Goal: Information Seeking & Learning: Learn about a topic

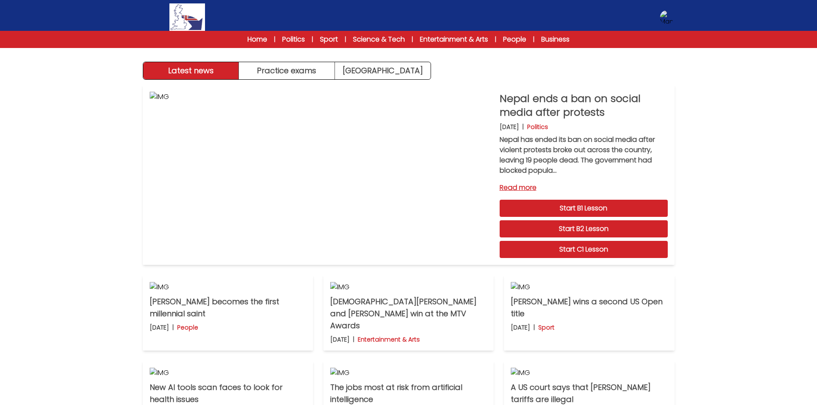
click at [424, 262] on div "Latest news Practice exams Exam Centre Latest news Exam Centre Practice exams E…" at bounding box center [408, 272] width 817 height 545
click at [278, 80] on div "Nepal ends a ban on social media after protests 10th September 2025 | Politics …" at bounding box center [408, 313] width 549 height 466
click at [280, 73] on button "Practice exams" at bounding box center [287, 70] width 96 height 17
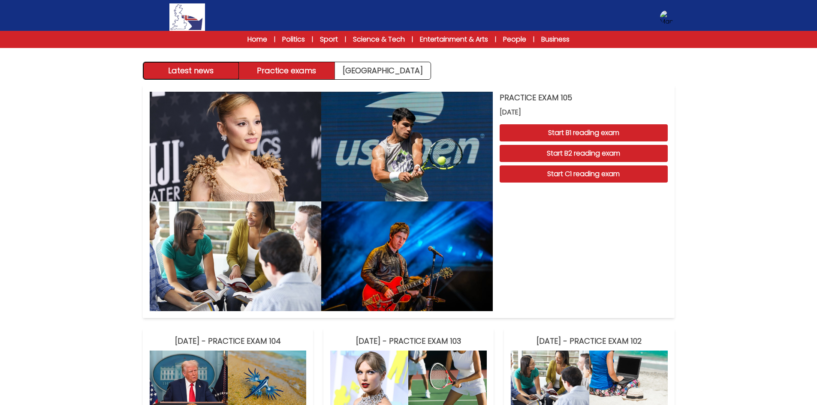
click at [220, 69] on button "Latest news" at bounding box center [191, 70] width 96 height 17
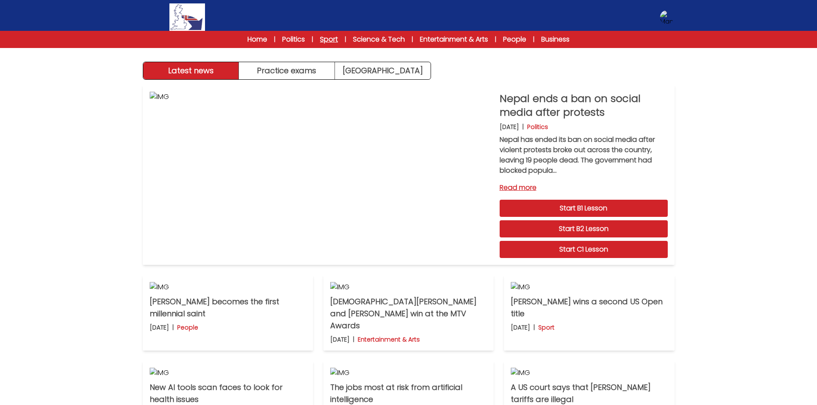
click at [331, 40] on link "Sport" at bounding box center [329, 39] width 18 height 10
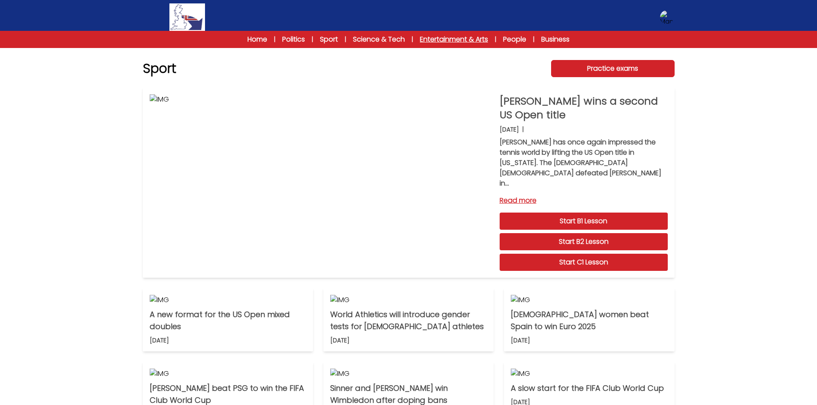
click at [444, 40] on link "Entertainment & Arts" at bounding box center [454, 39] width 68 height 10
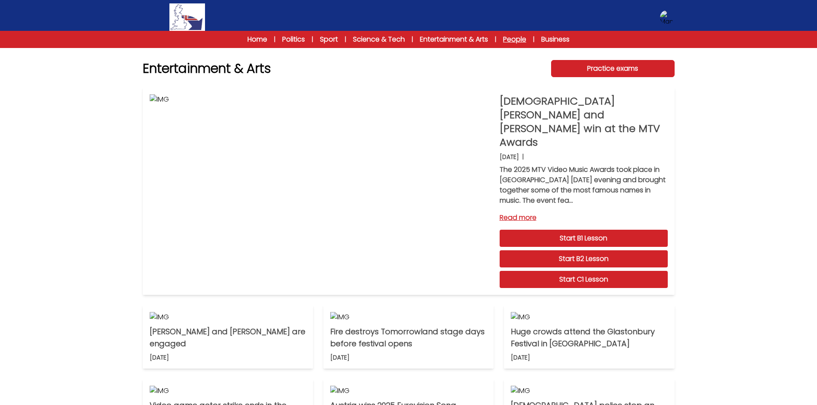
click at [526, 42] on link "People" at bounding box center [514, 39] width 23 height 10
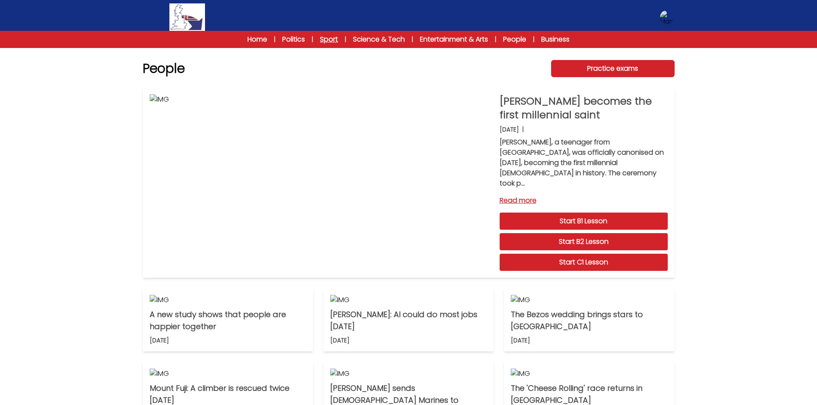
click at [325, 42] on link "Sport" at bounding box center [329, 39] width 18 height 10
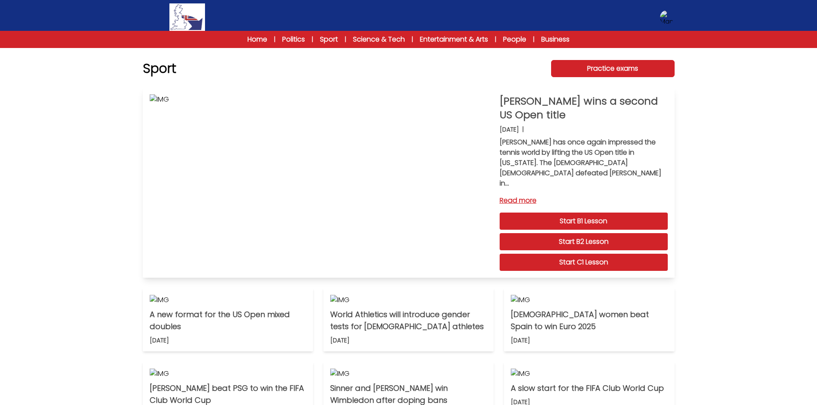
click at [524, 196] on link "Read more" at bounding box center [583, 201] width 168 height 10
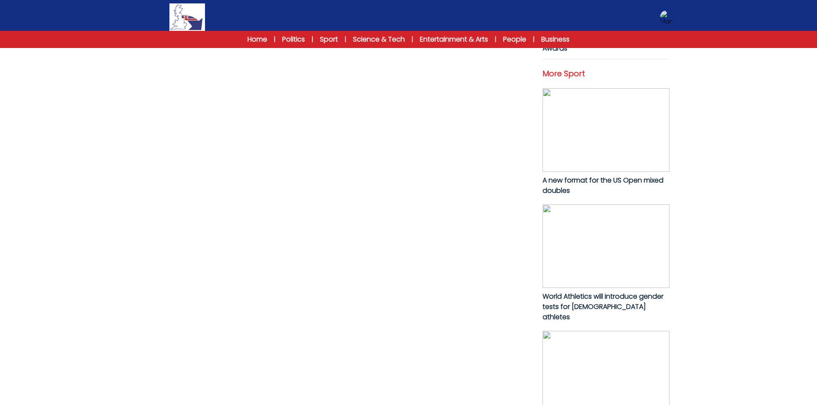
scroll to position [386, 0]
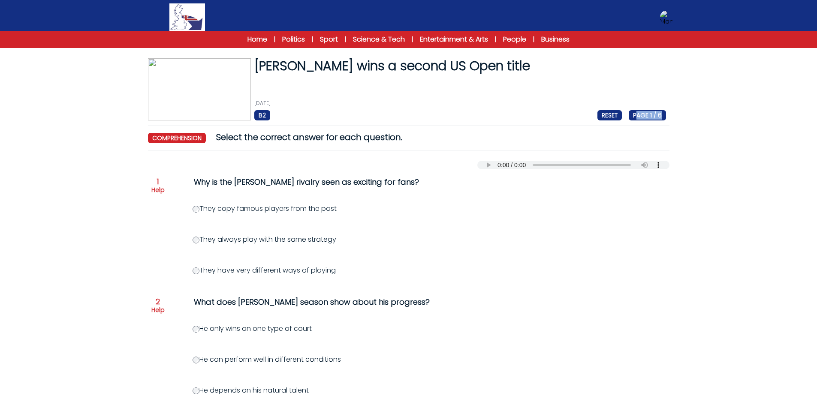
drag, startPoint x: 673, startPoint y: 117, endPoint x: 636, endPoint y: 120, distance: 37.0
click at [495, 111] on div "B2 RESET PAGE 1 / 6" at bounding box center [460, 115] width 412 height 10
drag, startPoint x: 254, startPoint y: 66, endPoint x: 521, endPoint y: 72, distance: 267.2
click at [521, 72] on h1 "[PERSON_NAME] wins a second US Open title" at bounding box center [460, 65] width 412 height 15
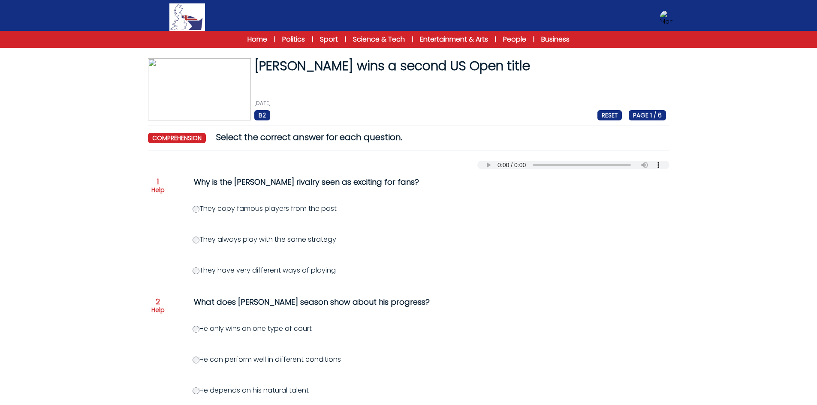
drag, startPoint x: 289, startPoint y: 110, endPoint x: 285, endPoint y: 111, distance: 4.5
click at [289, 110] on div "[DATE] B2 RESET PAGE 1 / 6" at bounding box center [460, 110] width 412 height 21
drag, startPoint x: 280, startPoint y: 112, endPoint x: 259, endPoint y: 117, distance: 22.0
click at [259, 117] on div "B2 RESET PAGE 1 / 6" at bounding box center [460, 115] width 412 height 10
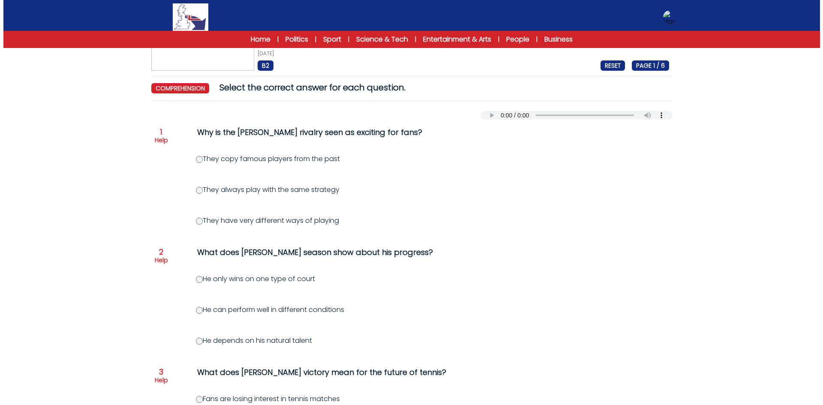
scroll to position [12, 0]
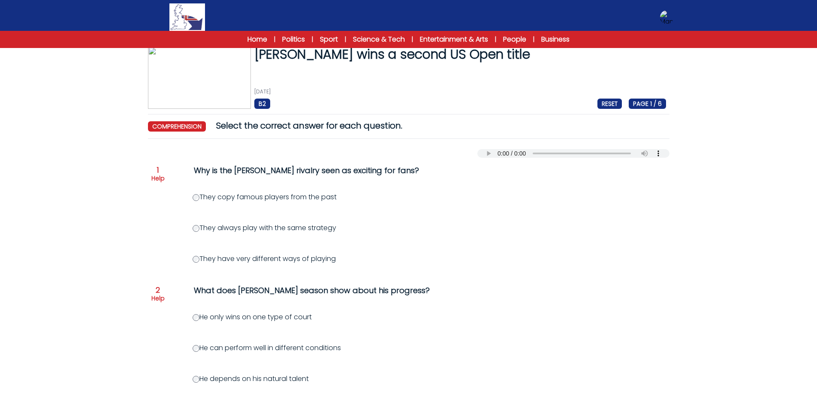
click at [159, 181] on p "Help" at bounding box center [157, 178] width 13 height 9
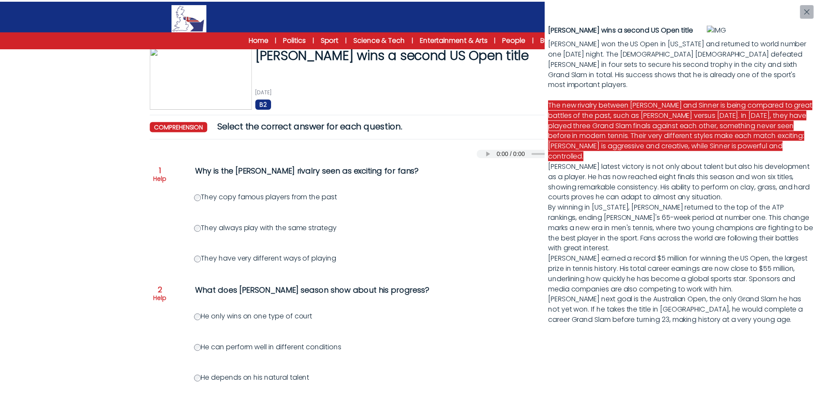
scroll to position [0, 0]
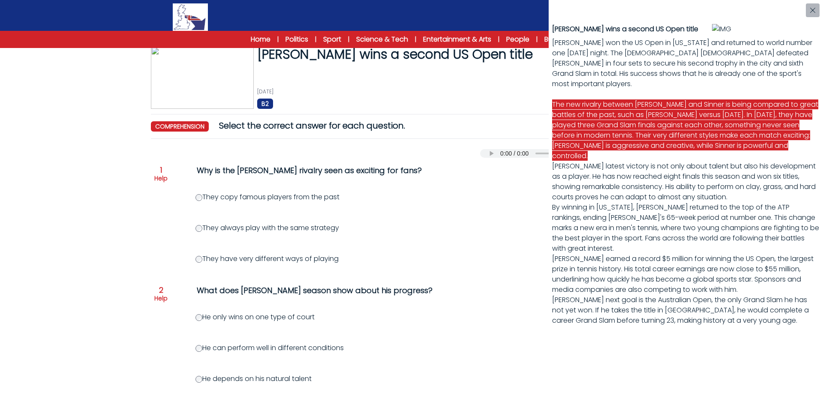
click at [384, 208] on div "Carlos Alcaraz wins a second US Open title Carlos Alcaraz won the US Open in Ne…" at bounding box center [411, 202] width 823 height 405
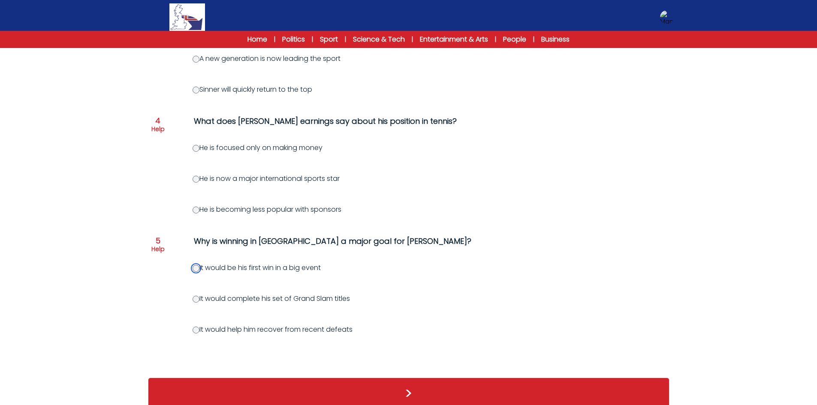
scroll to position [440, 0]
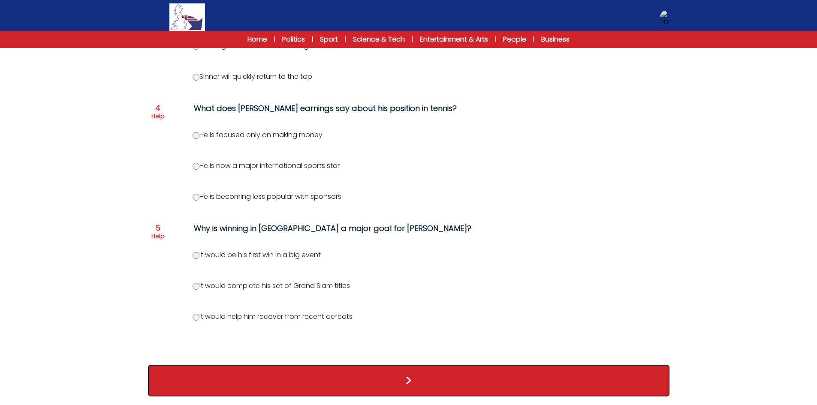
drag, startPoint x: 476, startPoint y: 376, endPoint x: 496, endPoint y: 360, distance: 25.9
click at [476, 376] on button ">" at bounding box center [408, 381] width 521 height 32
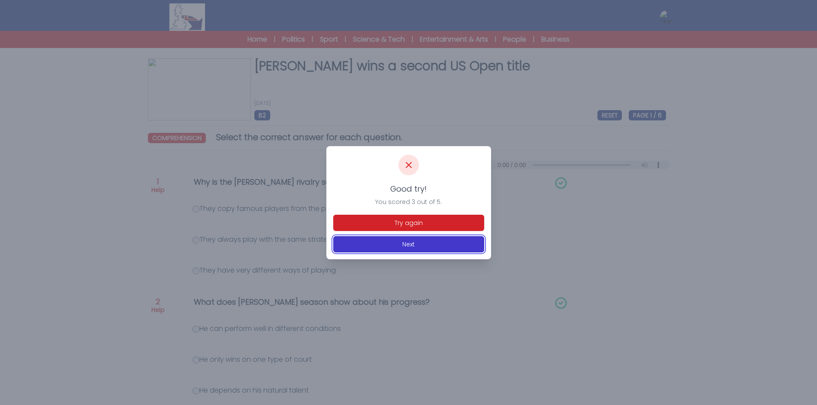
click at [440, 244] on button "Next" at bounding box center [408, 244] width 151 height 16
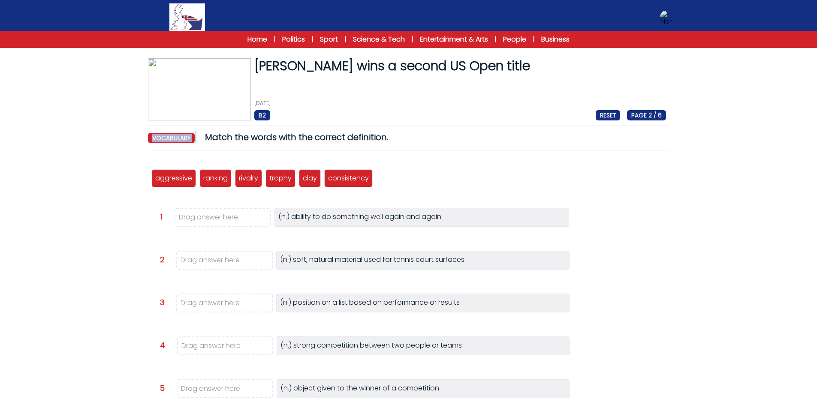
drag, startPoint x: 142, startPoint y: 137, endPoint x: 201, endPoint y: 138, distance: 58.7
click at [201, 138] on div "Carlos Alcaraz wins a second US Open title 7th September 2025 B2 RESET PAGE 2 /…" at bounding box center [408, 292] width 549 height 469
click at [562, 217] on div "(n.) ability to do something well again and again" at bounding box center [421, 217] width 295 height 19
click at [585, 187] on div "aggressive ranking rivalry trophy clay consistency" at bounding box center [408, 178] width 514 height 28
click at [260, 41] on link "Home" at bounding box center [257, 39] width 20 height 10
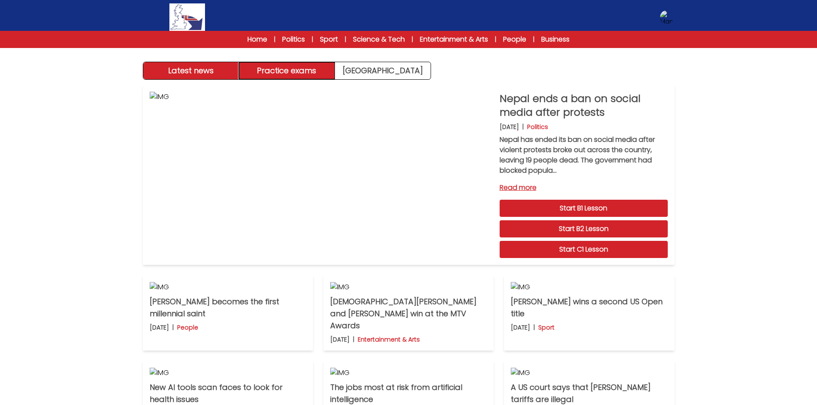
click at [313, 68] on button "Practice exams" at bounding box center [287, 70] width 96 height 17
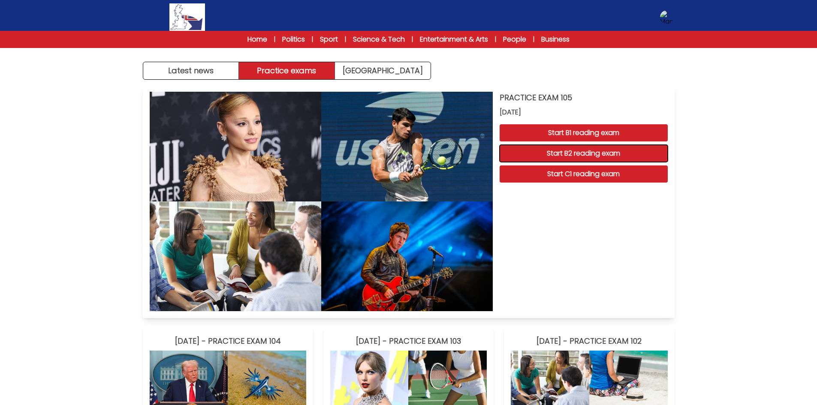
click at [652, 155] on button "Start B2 reading exam" at bounding box center [583, 153] width 168 height 17
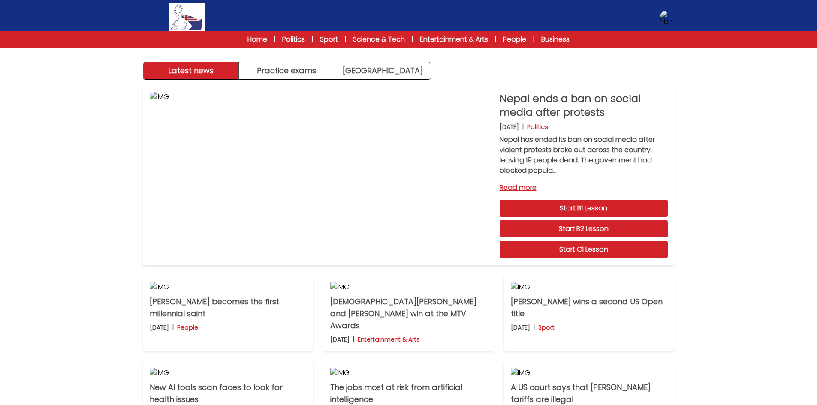
click at [683, 102] on div "Latest news Practice exams [GEOGRAPHIC_DATA] Latest news [GEOGRAPHIC_DATA] Prac…" at bounding box center [408, 272] width 817 height 545
click at [667, 18] on img at bounding box center [667, 17] width 14 height 14
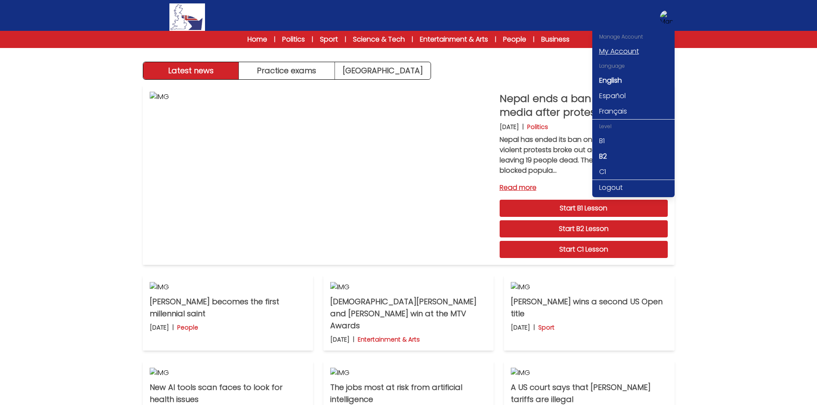
click at [630, 48] on link "My Account" at bounding box center [633, 51] width 82 height 15
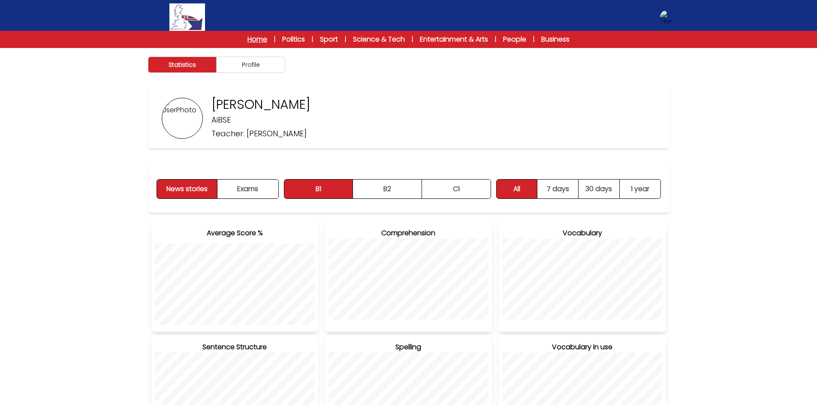
click at [262, 41] on link "Home" at bounding box center [257, 39] width 20 height 10
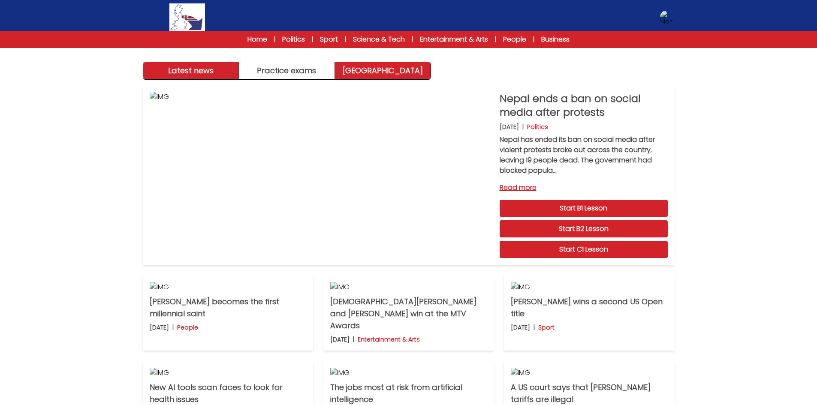
click at [427, 76] on link "[GEOGRAPHIC_DATA]" at bounding box center [383, 70] width 96 height 17
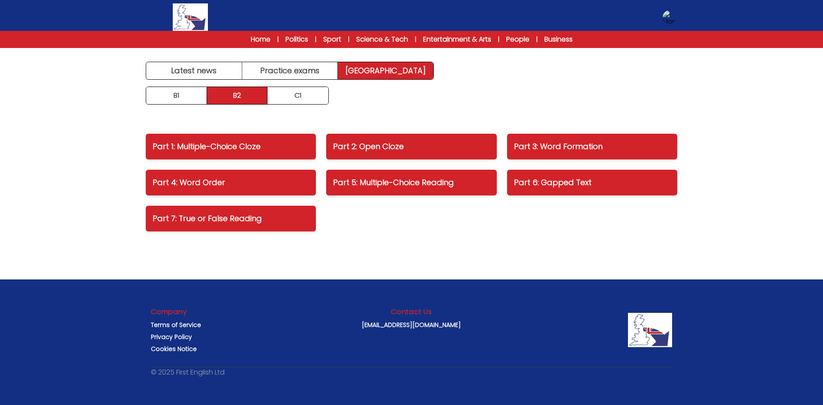
drag, startPoint x: 111, startPoint y: 138, endPoint x: 460, endPoint y: 224, distance: 360.4
click at [460, 224] on div "Latest news Practice exams Exam Centre Latest news Exam Centre Practice exams E…" at bounding box center [411, 202] width 823 height 405
click at [537, 227] on div "Part 1: Multiple-Choice Cloze Part 2: Open Cloze Part 3: Word Formation Part 4:…" at bounding box center [411, 183] width 549 height 108
click at [579, 183] on p "Part 6: Gapped Text" at bounding box center [592, 183] width 156 height 12
click at [289, 150] on p "Part 1: Multiple-Choice Cloze" at bounding box center [231, 147] width 156 height 12
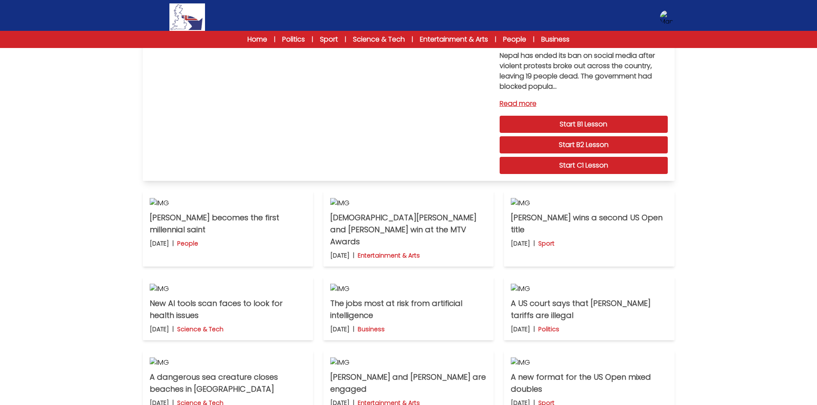
scroll to position [129, 0]
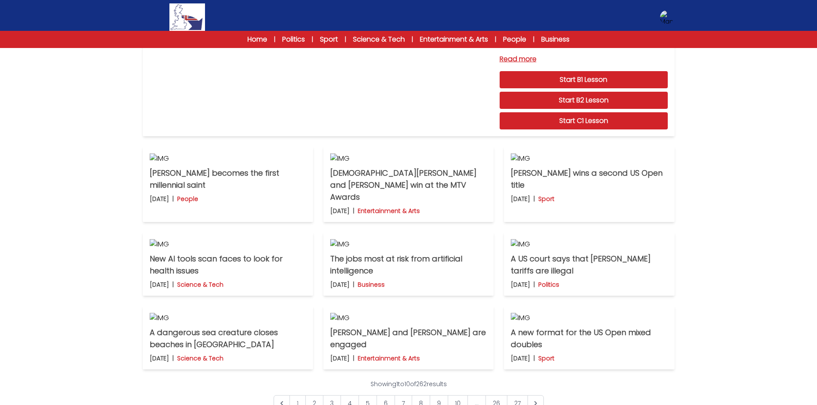
click at [704, 150] on div "Latest news Practice exams [GEOGRAPHIC_DATA] Latest news [GEOGRAPHIC_DATA] Prac…" at bounding box center [408, 143] width 817 height 545
click at [715, 102] on div "Latest news Practice exams [GEOGRAPHIC_DATA] Latest news [GEOGRAPHIC_DATA] Prac…" at bounding box center [408, 143] width 817 height 545
